Goal: Task Accomplishment & Management: Complete application form

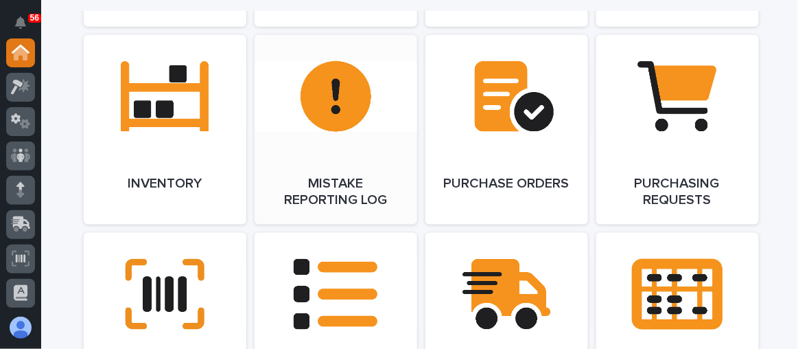
scroll to position [1497, 0]
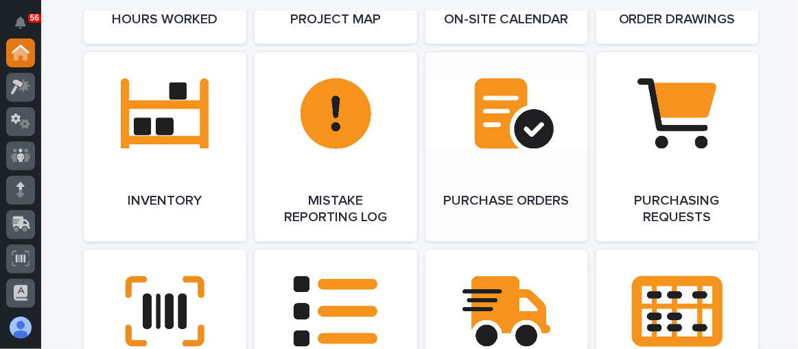
click at [550, 137] on link "Open Link" at bounding box center [507, 146] width 163 height 189
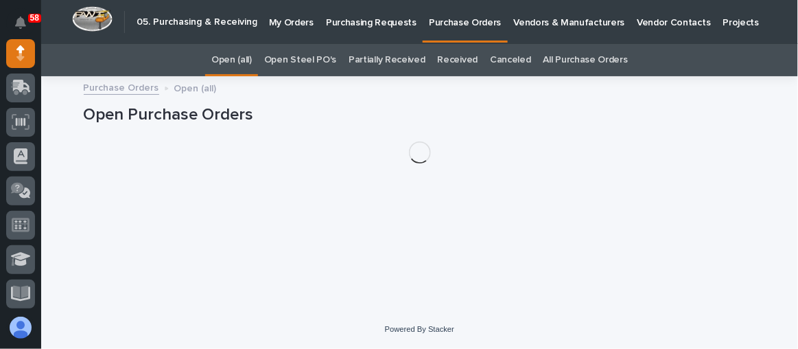
click at [356, 27] on p "Purchasing Requests" at bounding box center [371, 14] width 91 height 29
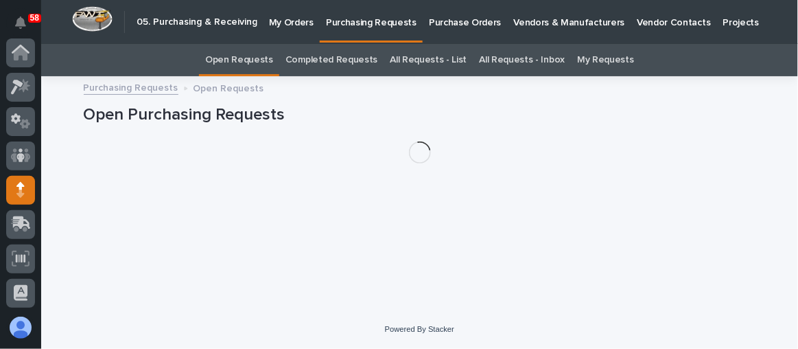
scroll to position [137, 0]
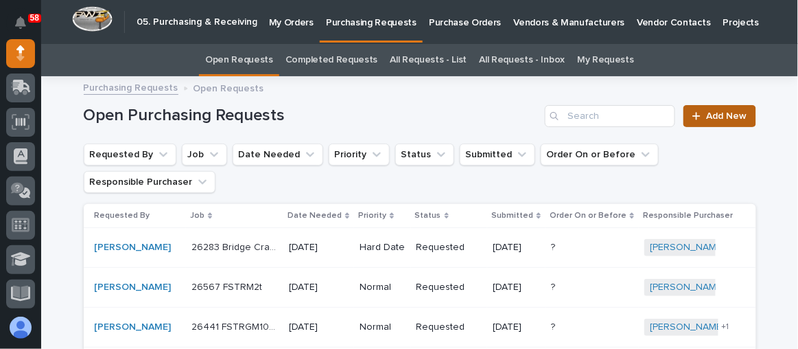
click at [707, 115] on span "Add New" at bounding box center [727, 116] width 40 height 10
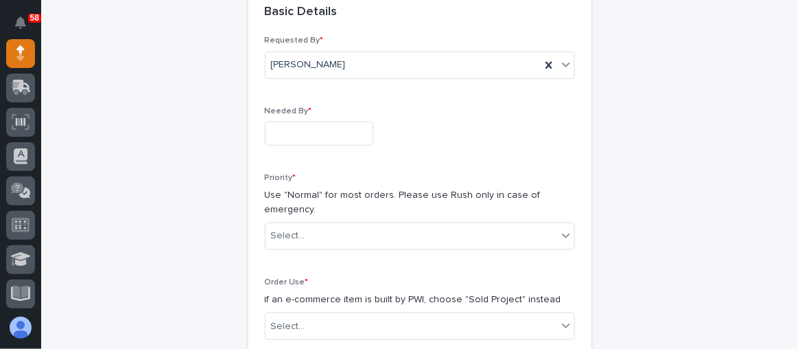
scroll to position [168, 0]
click at [270, 124] on input "text" at bounding box center [319, 132] width 108 height 24
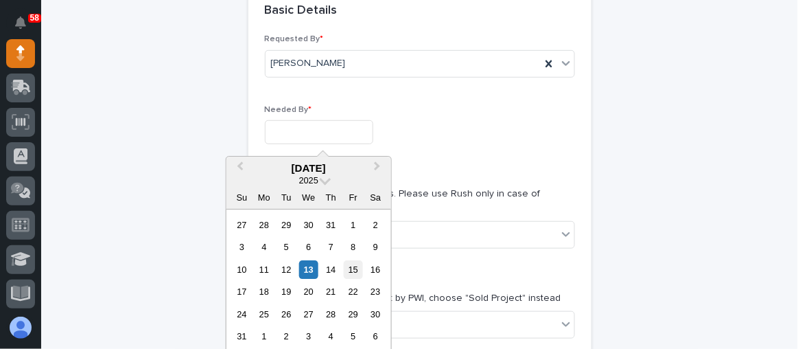
click at [356, 264] on div "15" at bounding box center [353, 269] width 19 height 19
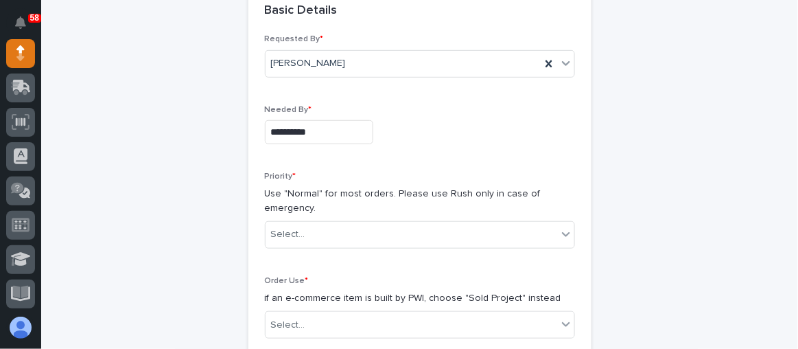
click at [331, 128] on input "**********" at bounding box center [319, 132] width 108 height 24
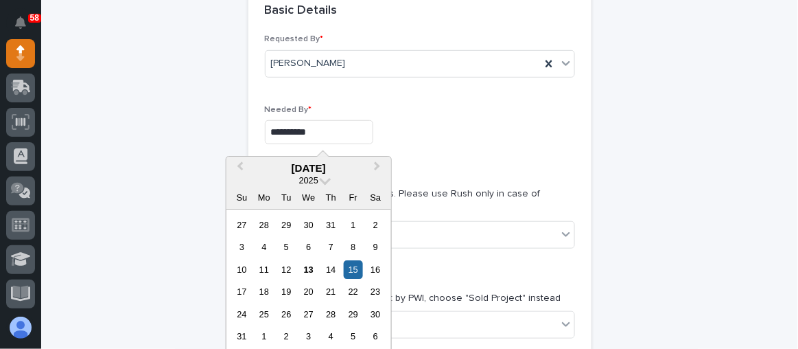
drag, startPoint x: 286, startPoint y: 288, endPoint x: 299, endPoint y: 278, distance: 16.6
click at [286, 288] on div "19" at bounding box center [286, 292] width 19 height 19
type input "**********"
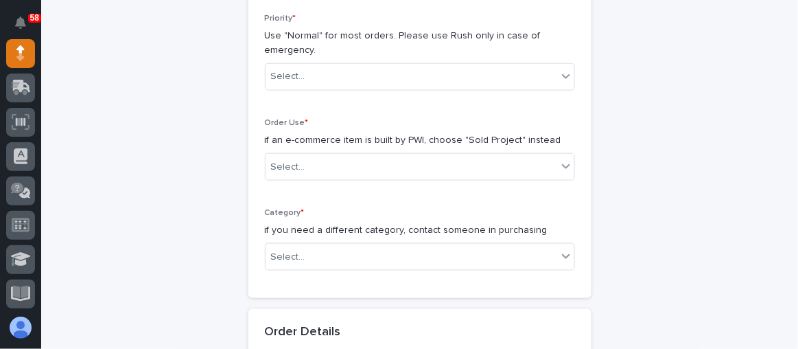
scroll to position [356, 0]
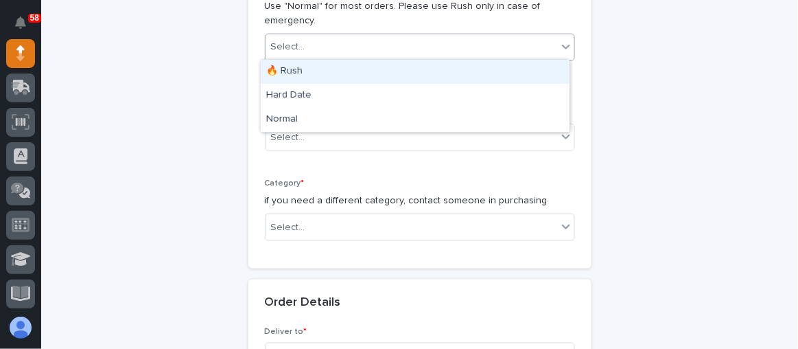
click at [303, 51] on div "Select..." at bounding box center [412, 47] width 292 height 23
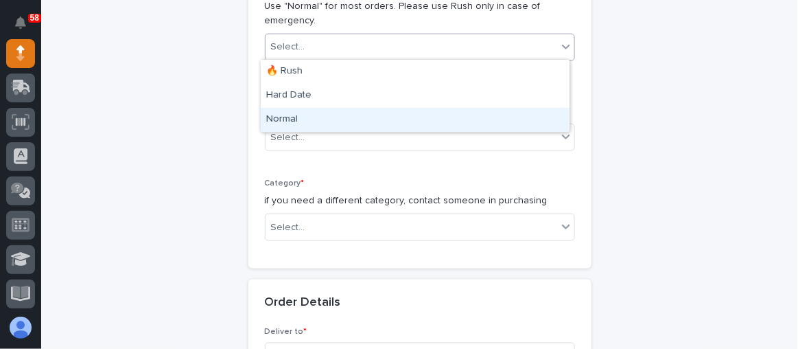
click at [313, 122] on div "Normal" at bounding box center [415, 120] width 309 height 24
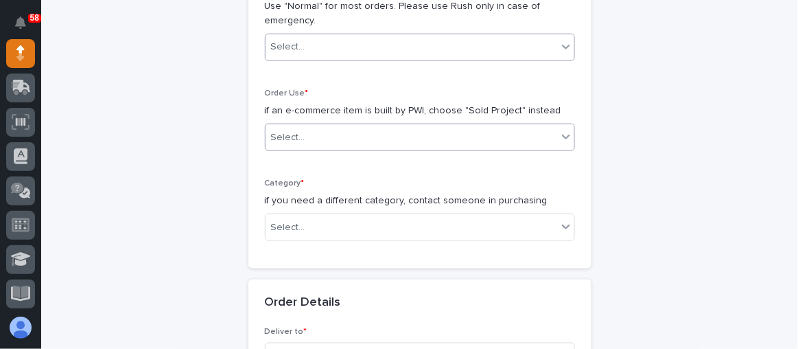
click at [315, 128] on div "Select..." at bounding box center [412, 137] width 292 height 23
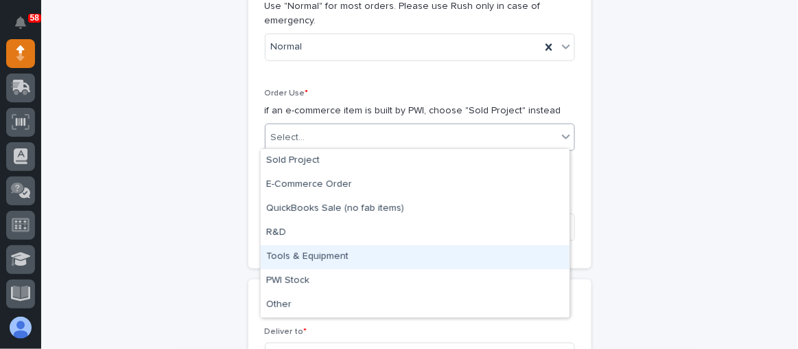
click at [311, 257] on div "Tools & Equipment" at bounding box center [415, 257] width 309 height 24
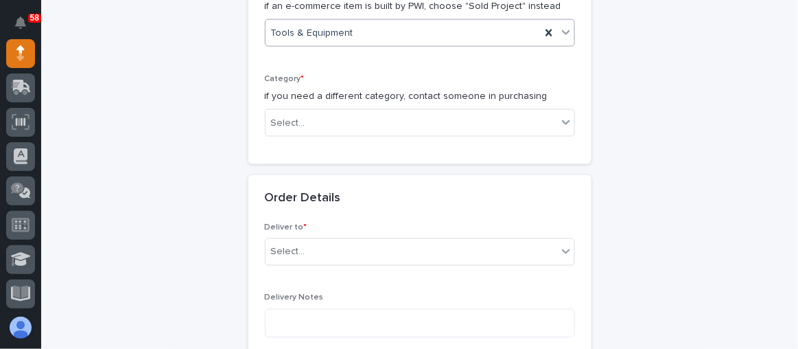
scroll to position [480, 0]
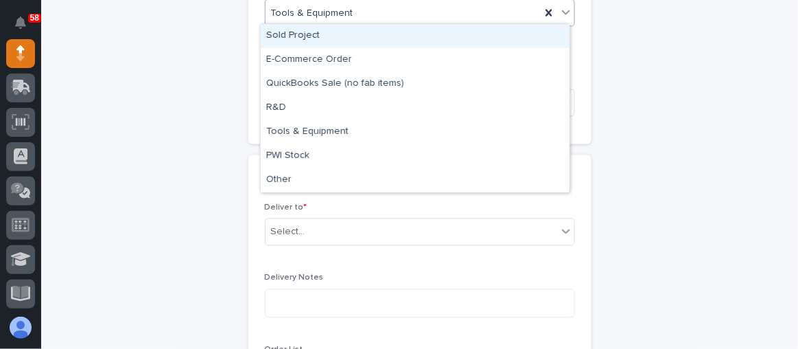
click at [331, 15] on span "Tools & Equipment" at bounding box center [312, 13] width 82 height 14
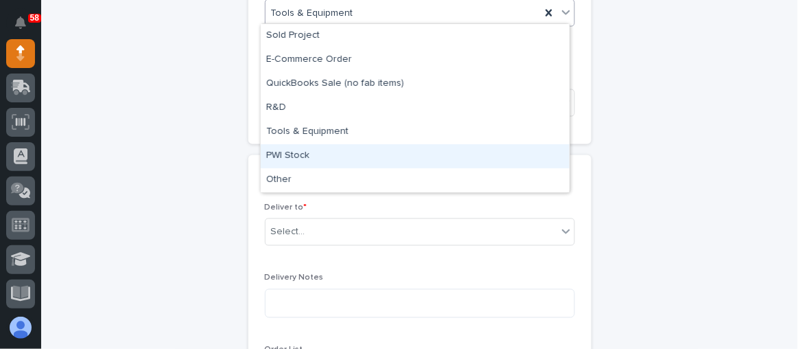
click at [309, 151] on div "PWI Stock" at bounding box center [415, 156] width 309 height 24
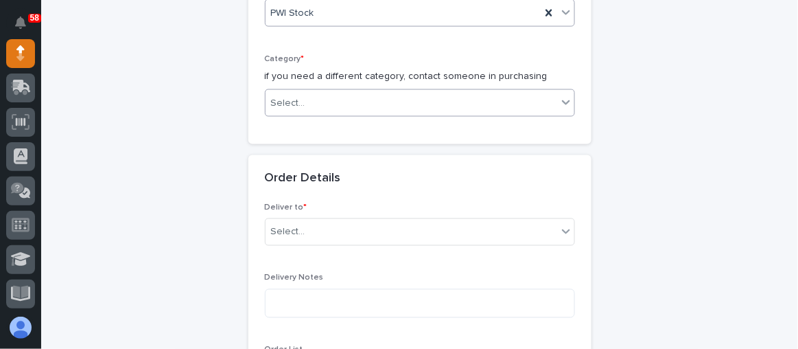
click at [321, 93] on div "Select..." at bounding box center [412, 103] width 292 height 23
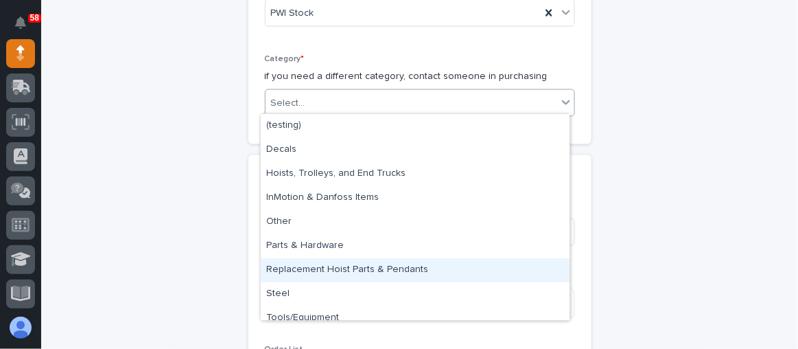
scroll to position [10, 0]
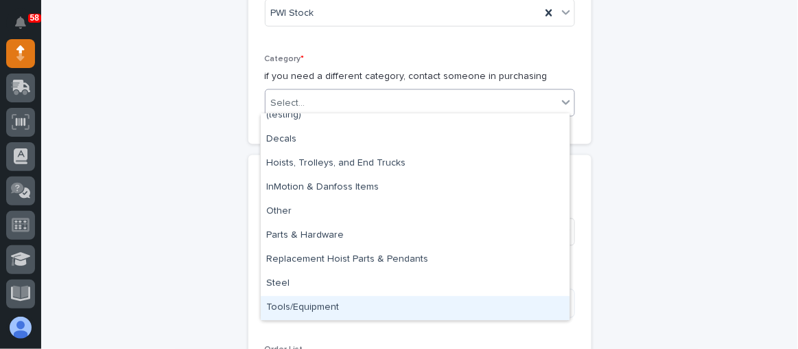
click at [320, 304] on div "Tools/Equipment" at bounding box center [415, 308] width 309 height 24
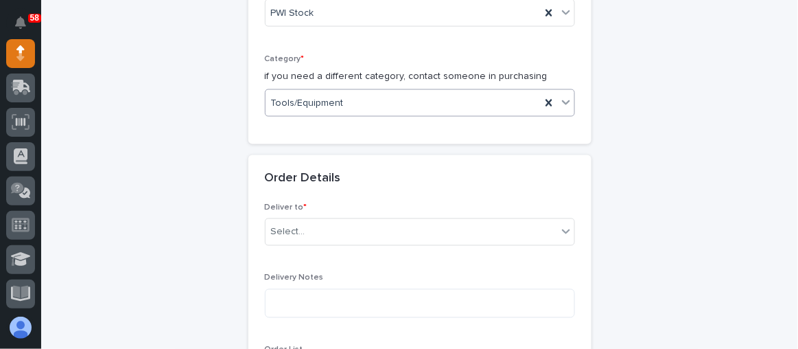
scroll to position [605, 0]
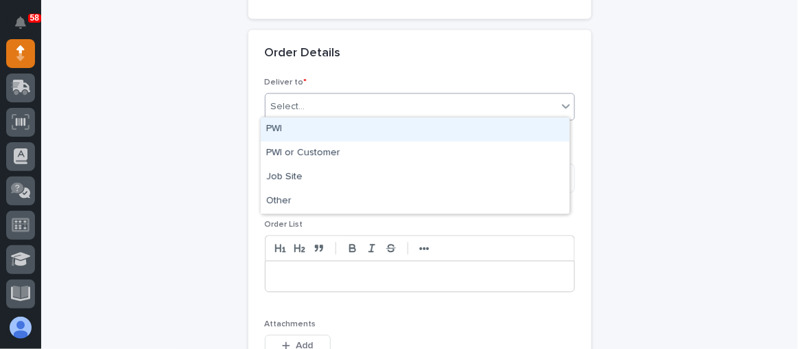
click at [303, 104] on div "Select..." at bounding box center [412, 107] width 292 height 23
click at [299, 137] on div "PWI" at bounding box center [415, 129] width 309 height 24
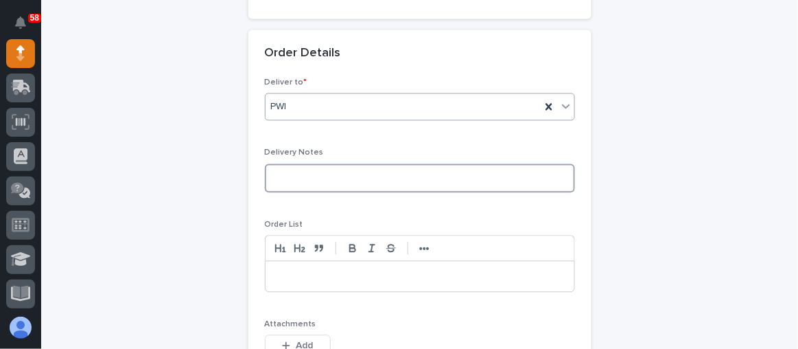
click at [305, 172] on textarea at bounding box center [420, 178] width 310 height 29
type textarea "**********"
click at [280, 270] on p at bounding box center [420, 277] width 288 height 14
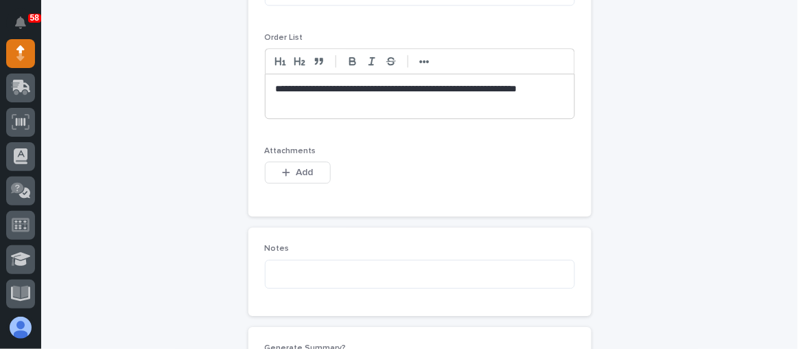
scroll to position [1042, 0]
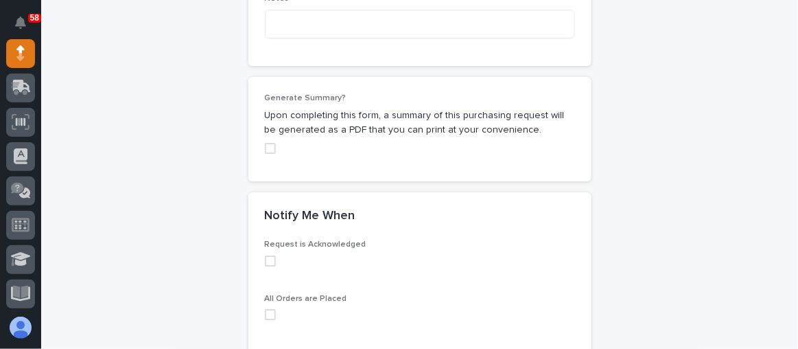
click at [268, 257] on span at bounding box center [270, 260] width 11 height 11
click at [265, 139] on div "Generate Summary? Upon completing this form, a summary of this purchasing reque…" at bounding box center [420, 128] width 310 height 71
click at [265, 143] on span at bounding box center [270, 148] width 11 height 11
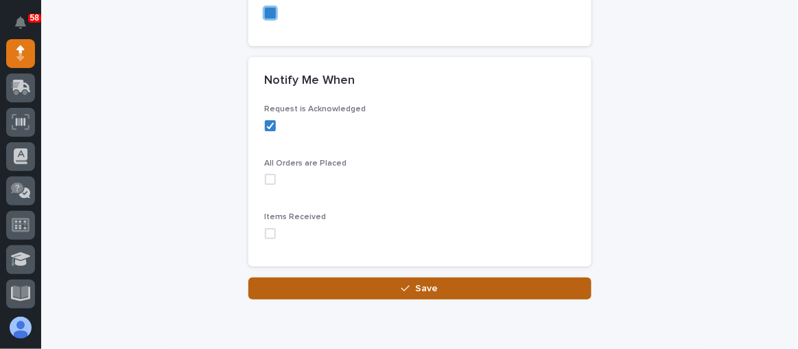
scroll to position [1228, 0]
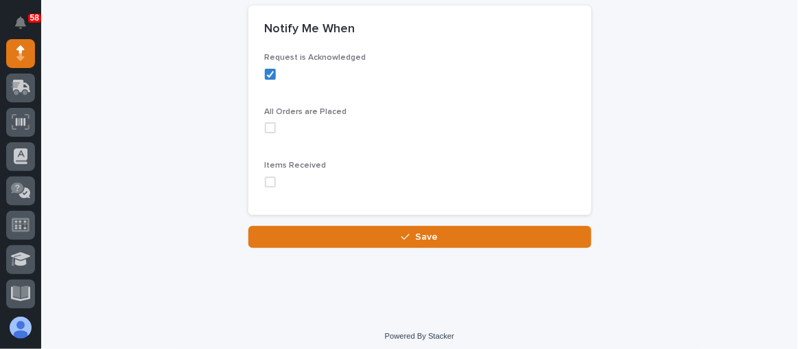
drag, startPoint x: 268, startPoint y: 178, endPoint x: 259, endPoint y: 148, distance: 31.5
click at [267, 176] on span at bounding box center [270, 181] width 11 height 11
drag, startPoint x: 268, startPoint y: 121, endPoint x: 271, endPoint y: 130, distance: 9.3
click at [268, 122] on span at bounding box center [270, 127] width 11 height 11
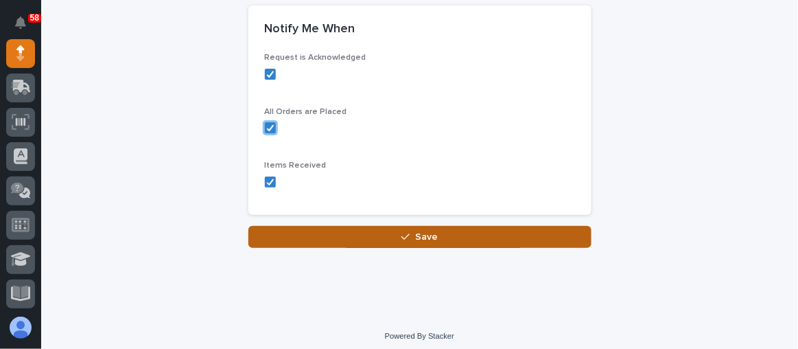
click at [383, 231] on button "Save" at bounding box center [419, 237] width 343 height 22
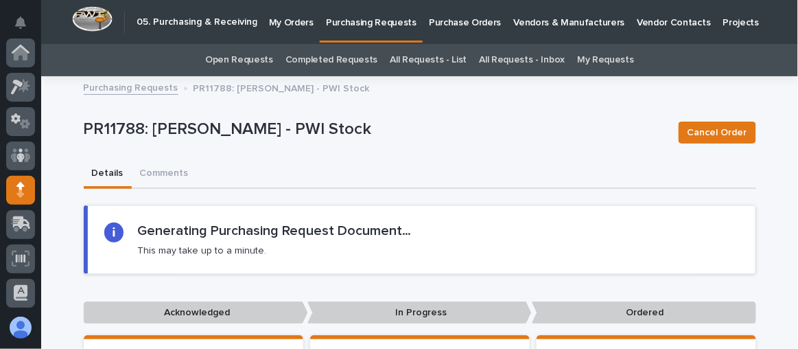
scroll to position [137, 0]
